Goal: Transaction & Acquisition: Purchase product/service

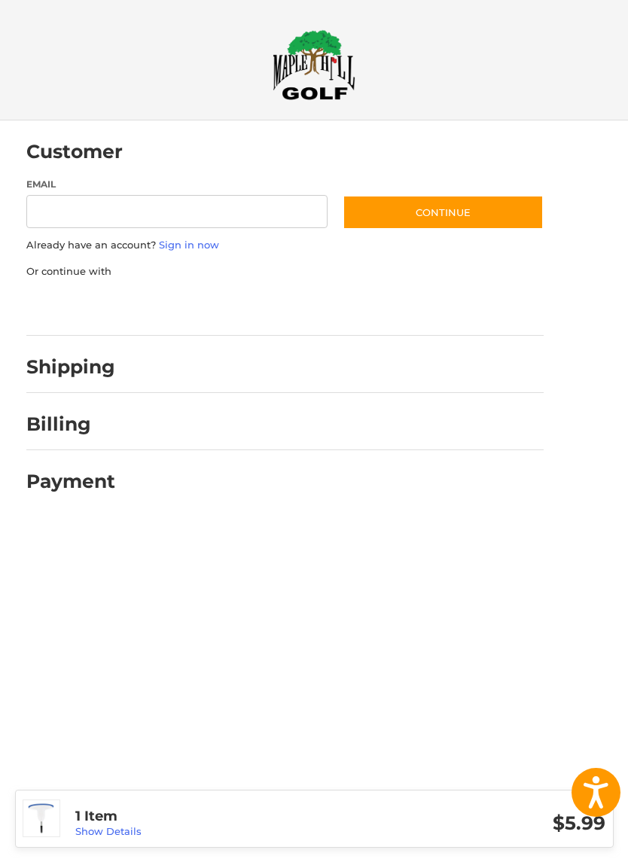
click at [55, 209] on input "Email" at bounding box center [177, 212] width 302 height 34
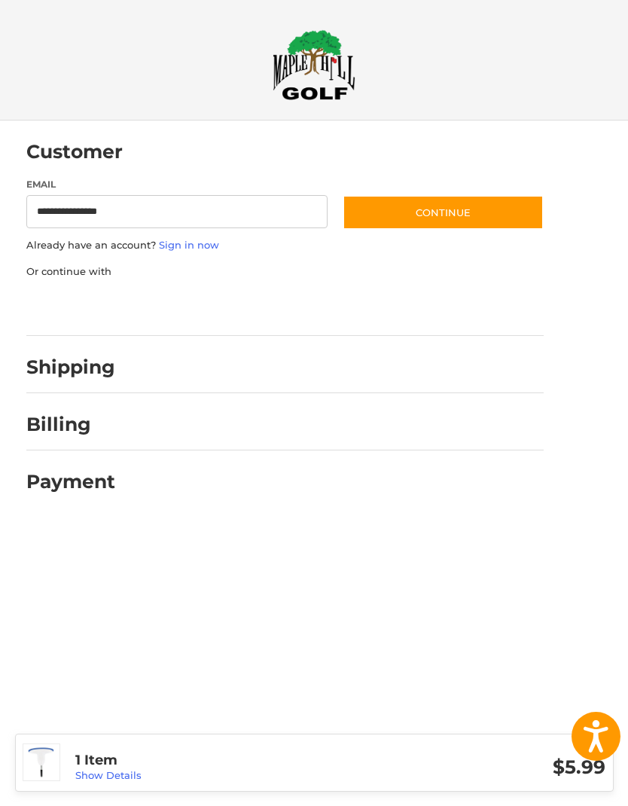
type input "**********"
click at [501, 212] on button "Continue" at bounding box center [443, 212] width 201 height 35
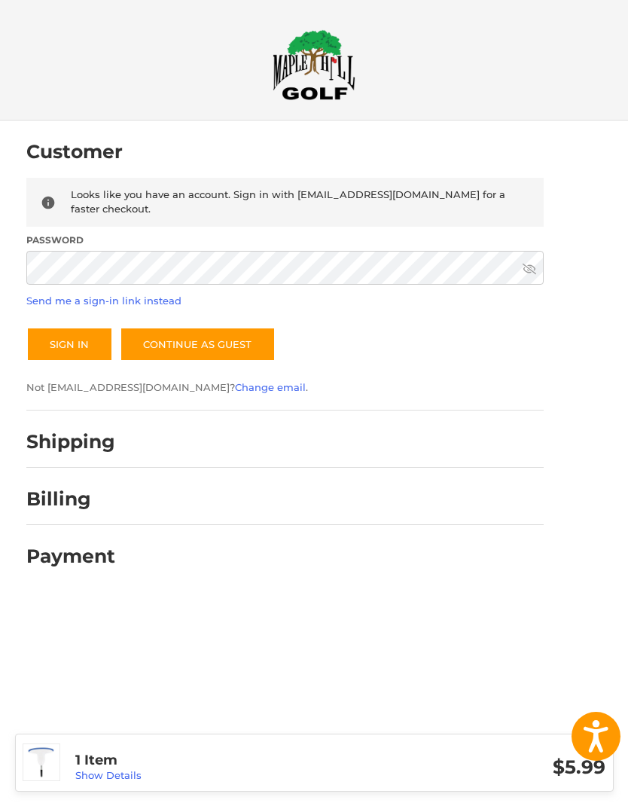
click at [51, 342] on button "Sign In" at bounding box center [69, 344] width 87 height 35
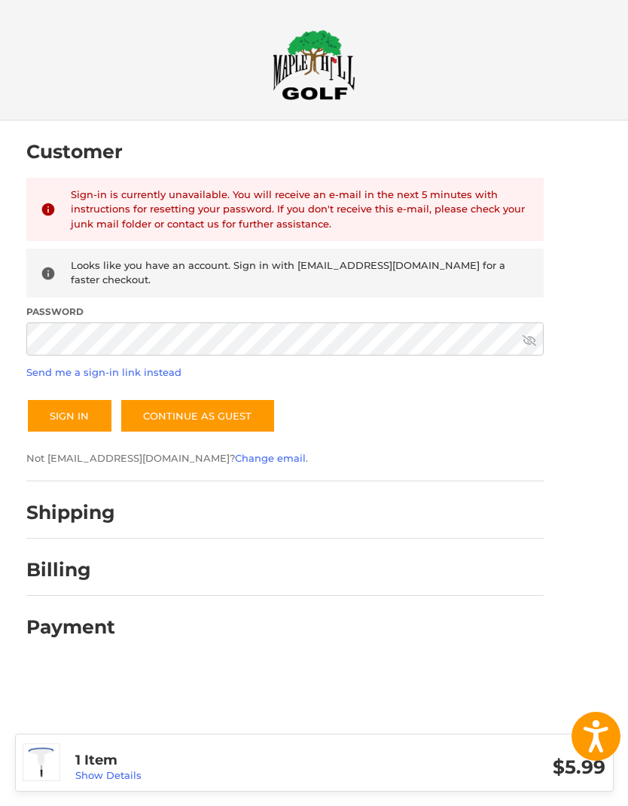
click at [51, 366] on link "Send me a sign-in link instead" at bounding box center [103, 372] width 155 height 12
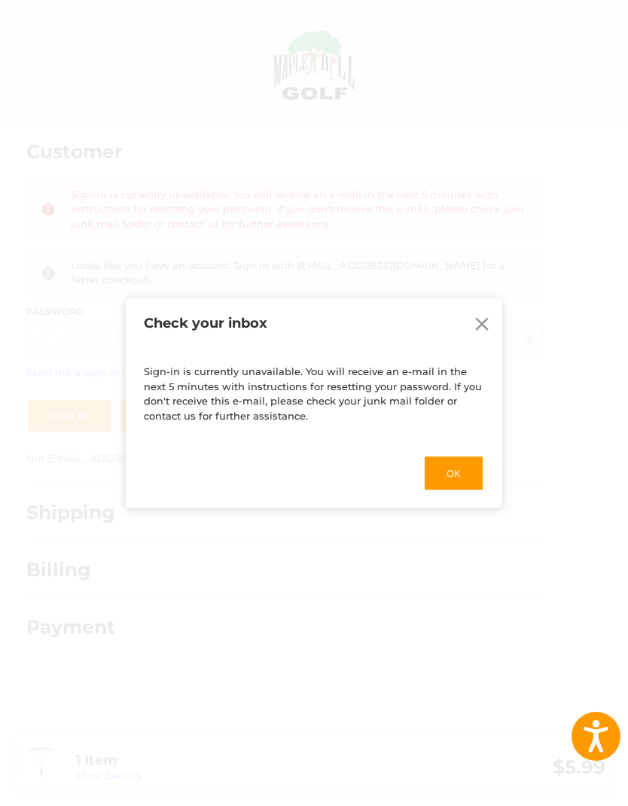
click at [458, 470] on button "Ok" at bounding box center [453, 473] width 61 height 36
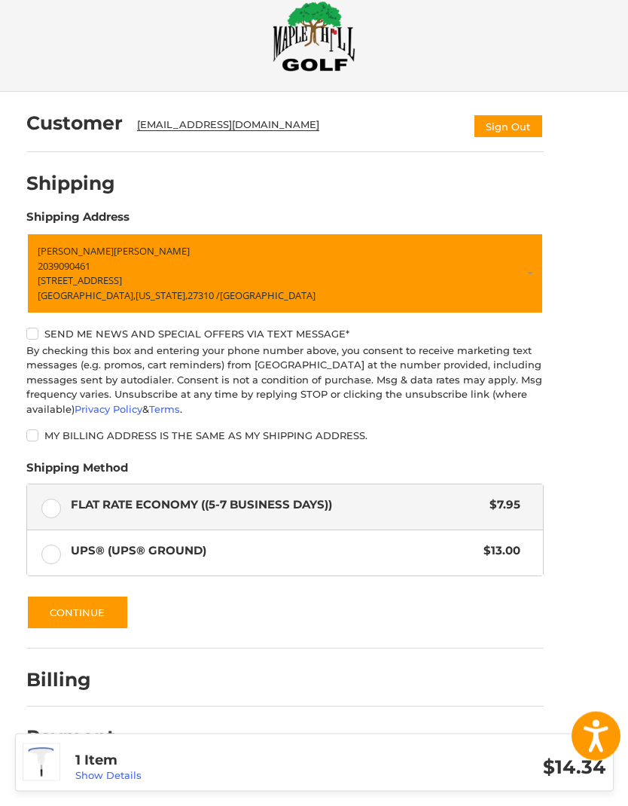
scroll to position [59, 0]
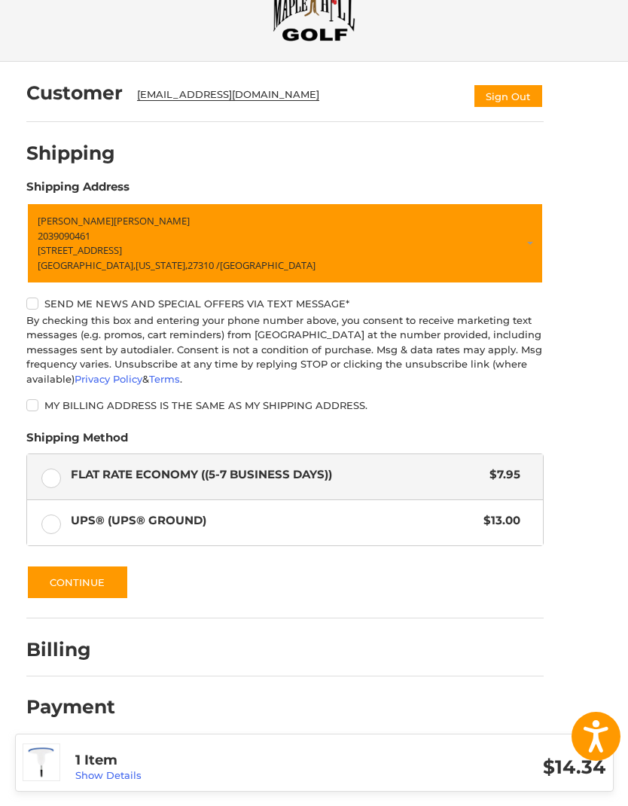
click at [70, 580] on button "Continue" at bounding box center [77, 582] width 102 height 35
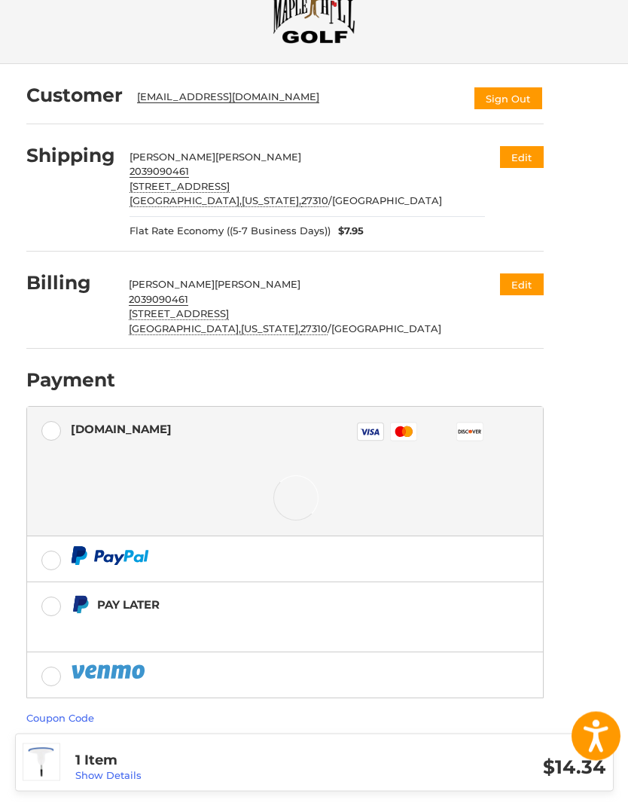
scroll to position [56, 0]
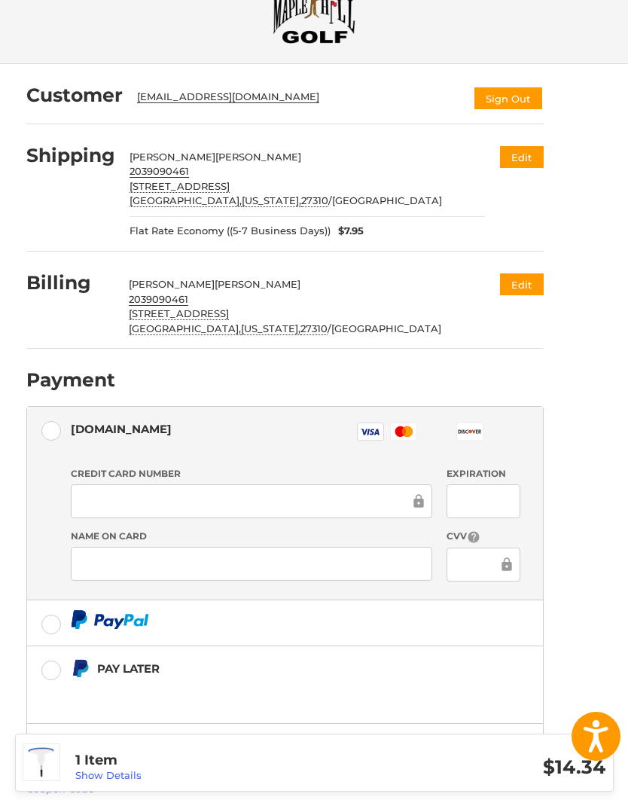
click at [51, 623] on label at bounding box center [285, 622] width 516 height 45
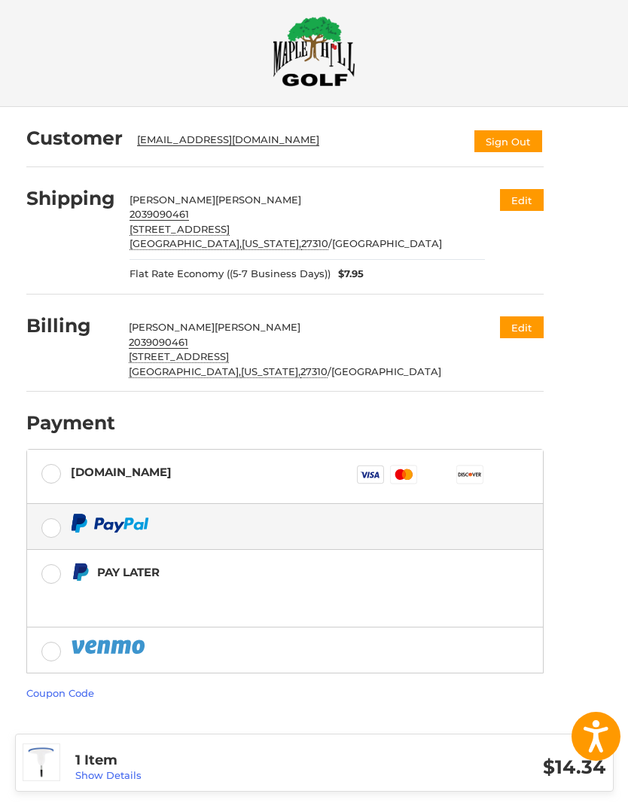
scroll to position [61, 0]
